Goal: Task Accomplishment & Management: Complete application form

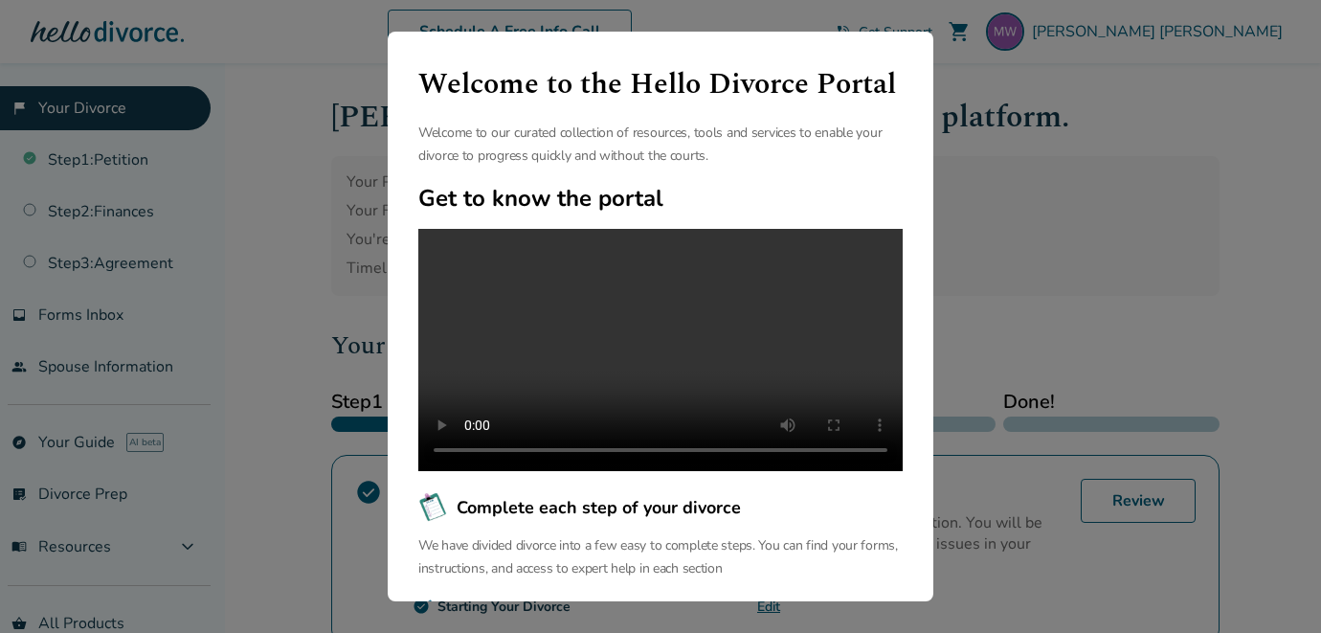
click at [1077, 162] on div "Welcome to the Hello Divorce Portal Welcome to our curated collection of resour…" at bounding box center [660, 316] width 1321 height 633
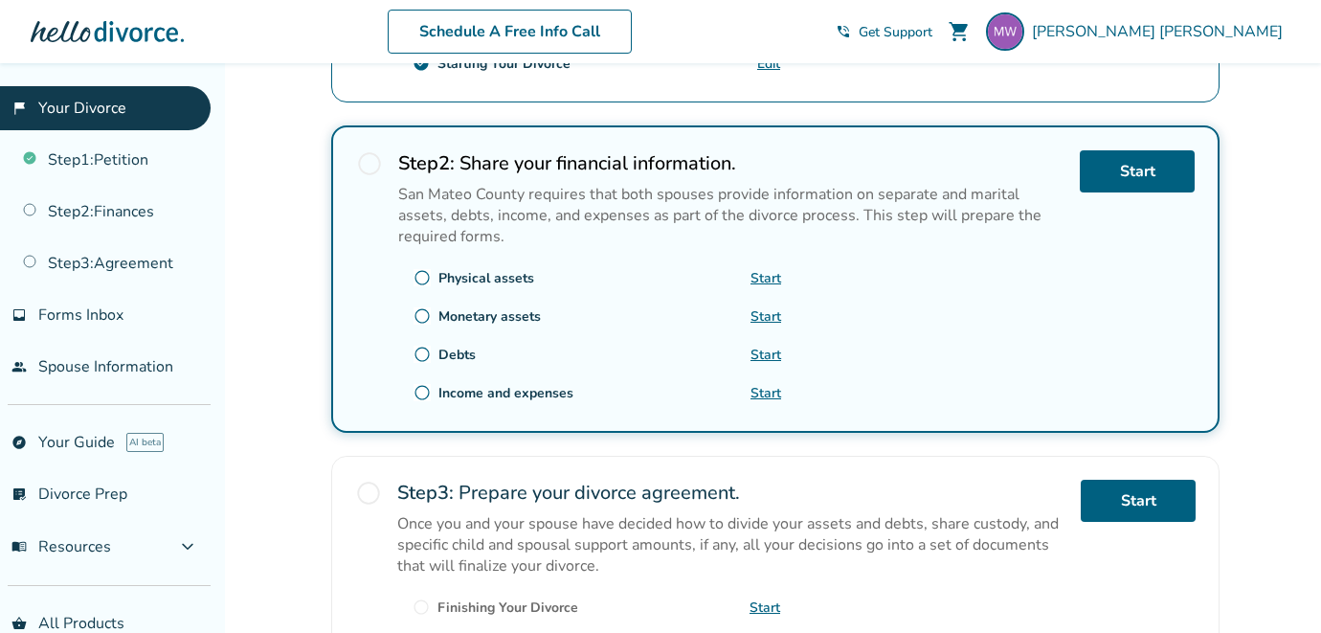
scroll to position [549, 0]
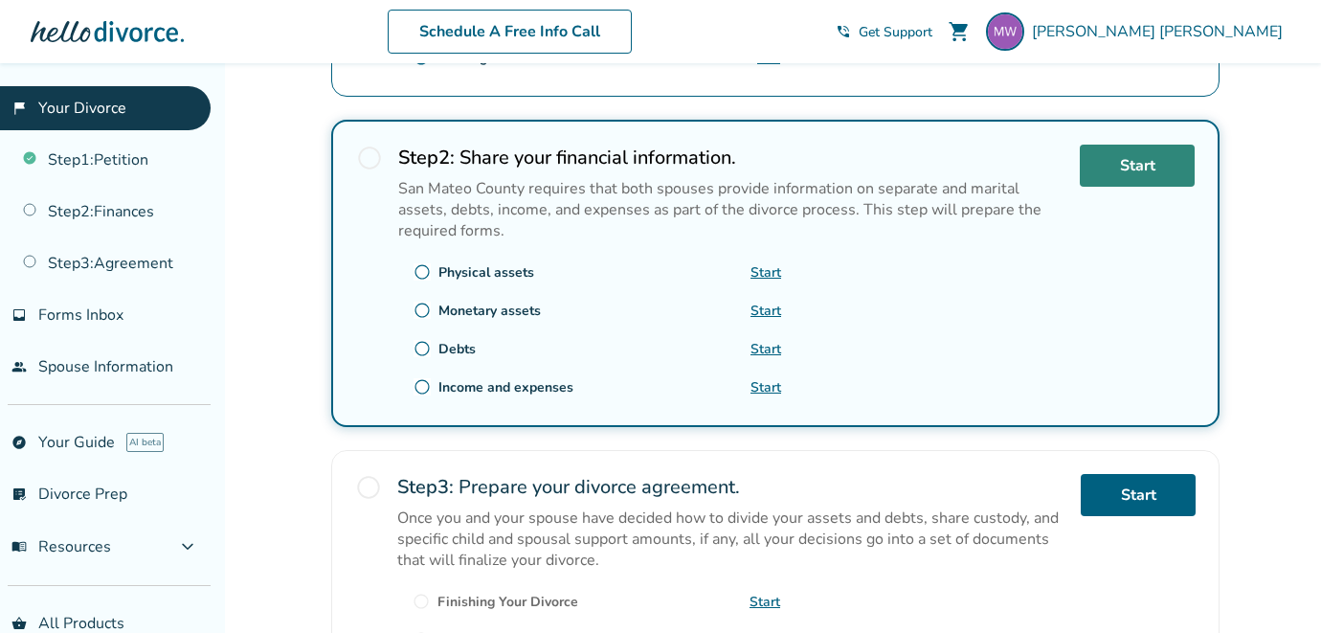
click at [1174, 165] on link "Start" at bounding box center [1137, 166] width 115 height 42
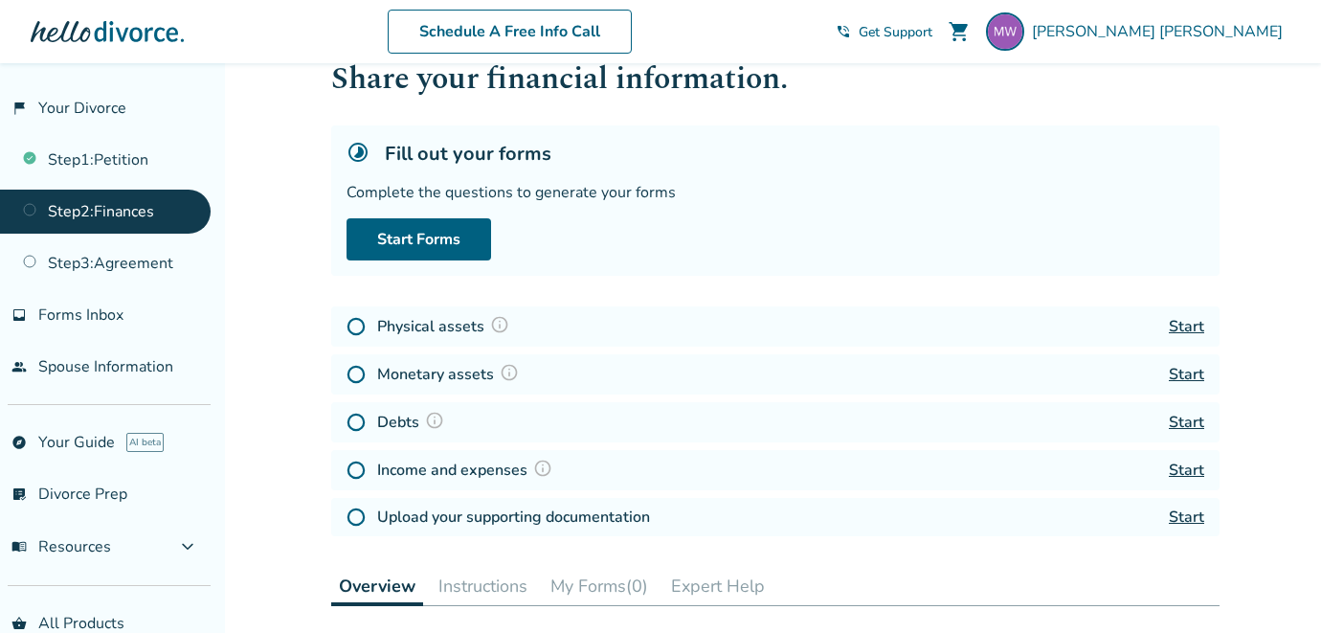
scroll to position [40, 0]
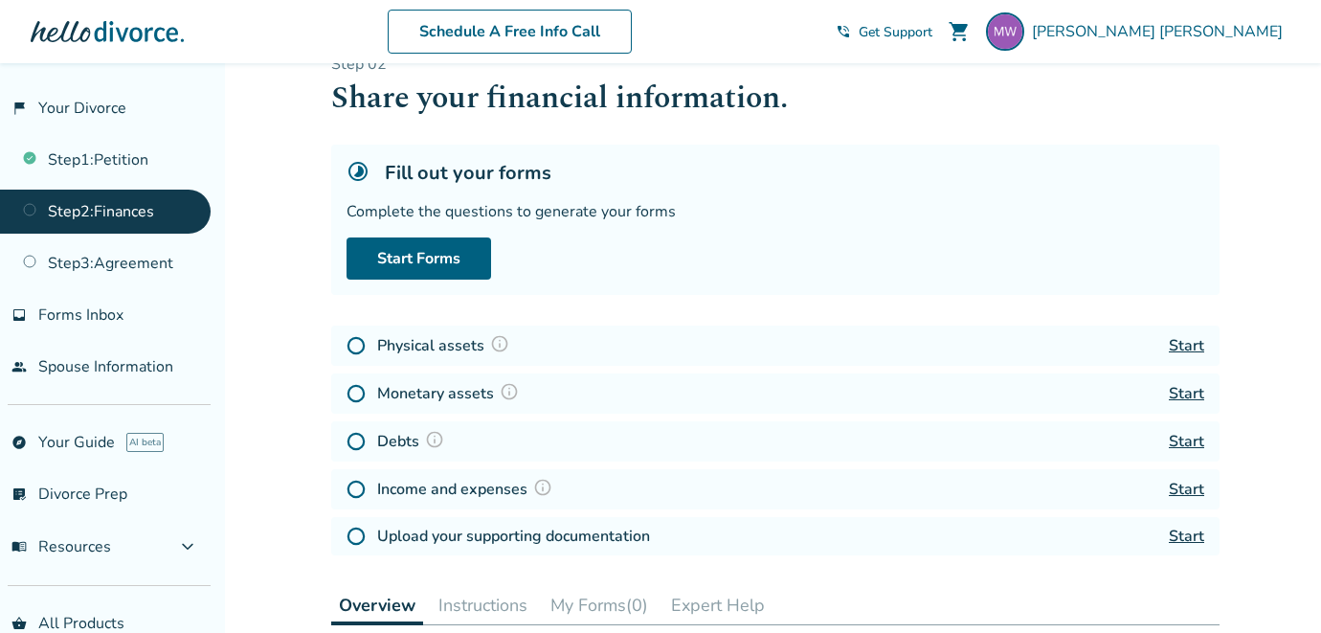
click at [1190, 345] on link "Start" at bounding box center [1186, 345] width 35 height 21
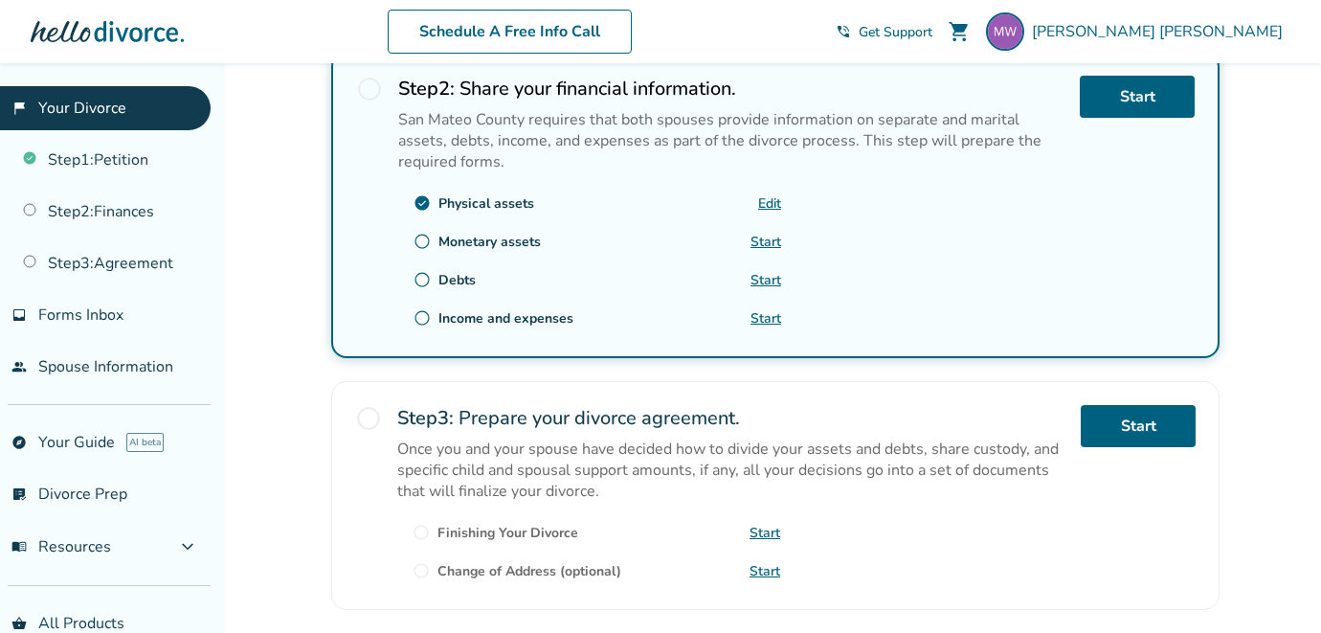
scroll to position [562, 0]
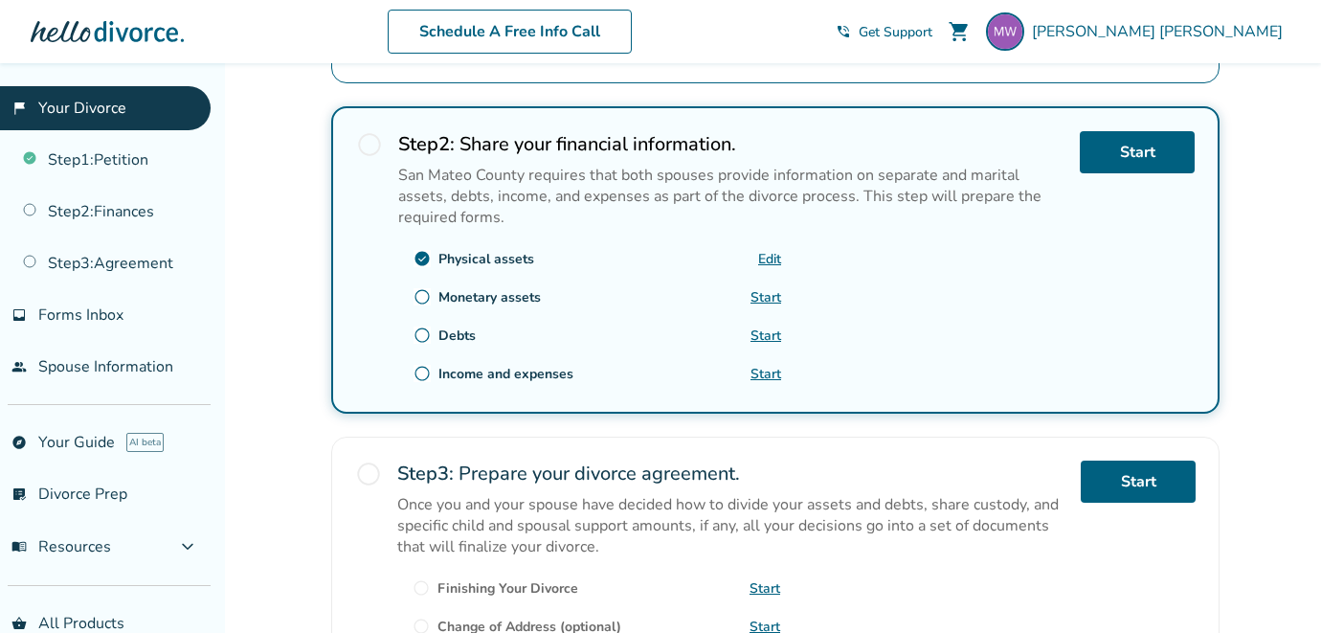
click at [772, 299] on link "Start" at bounding box center [766, 297] width 31 height 18
